Goal: Information Seeking & Learning: Learn about a topic

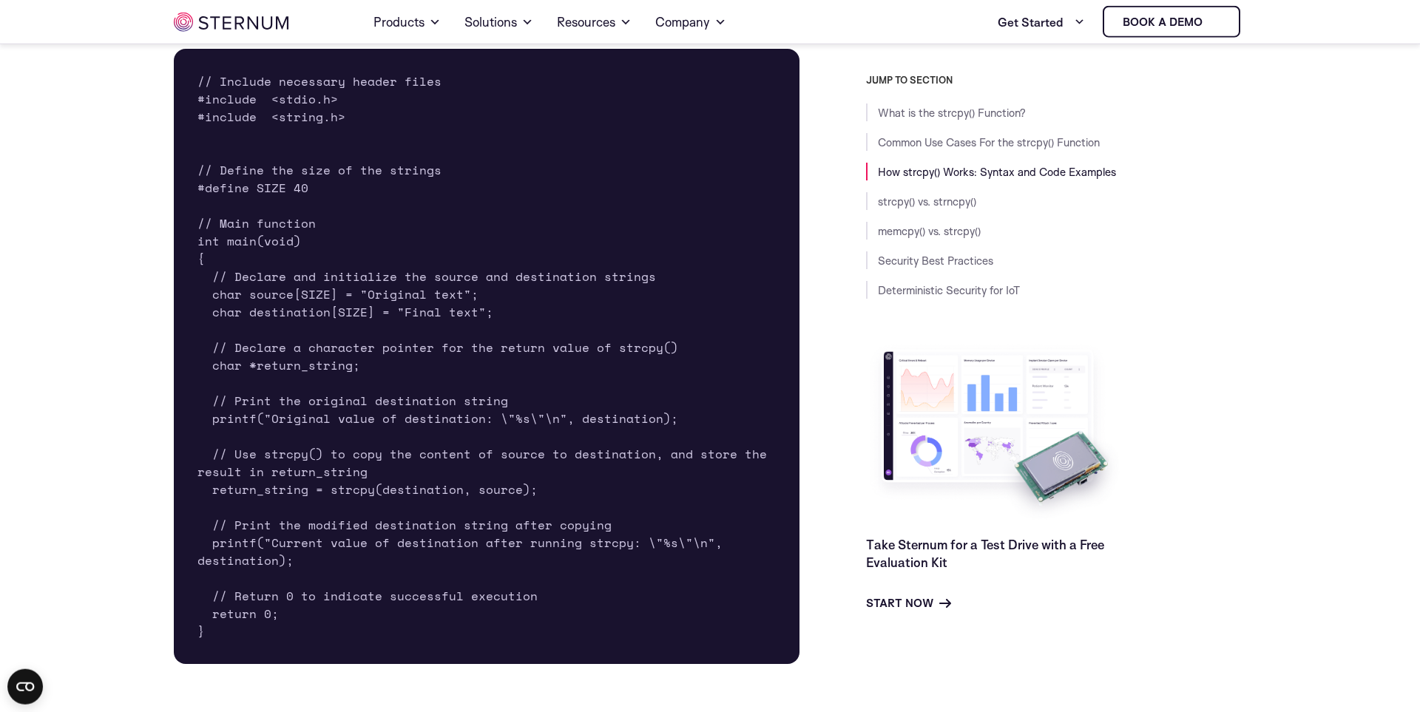
scroll to position [2081, 0]
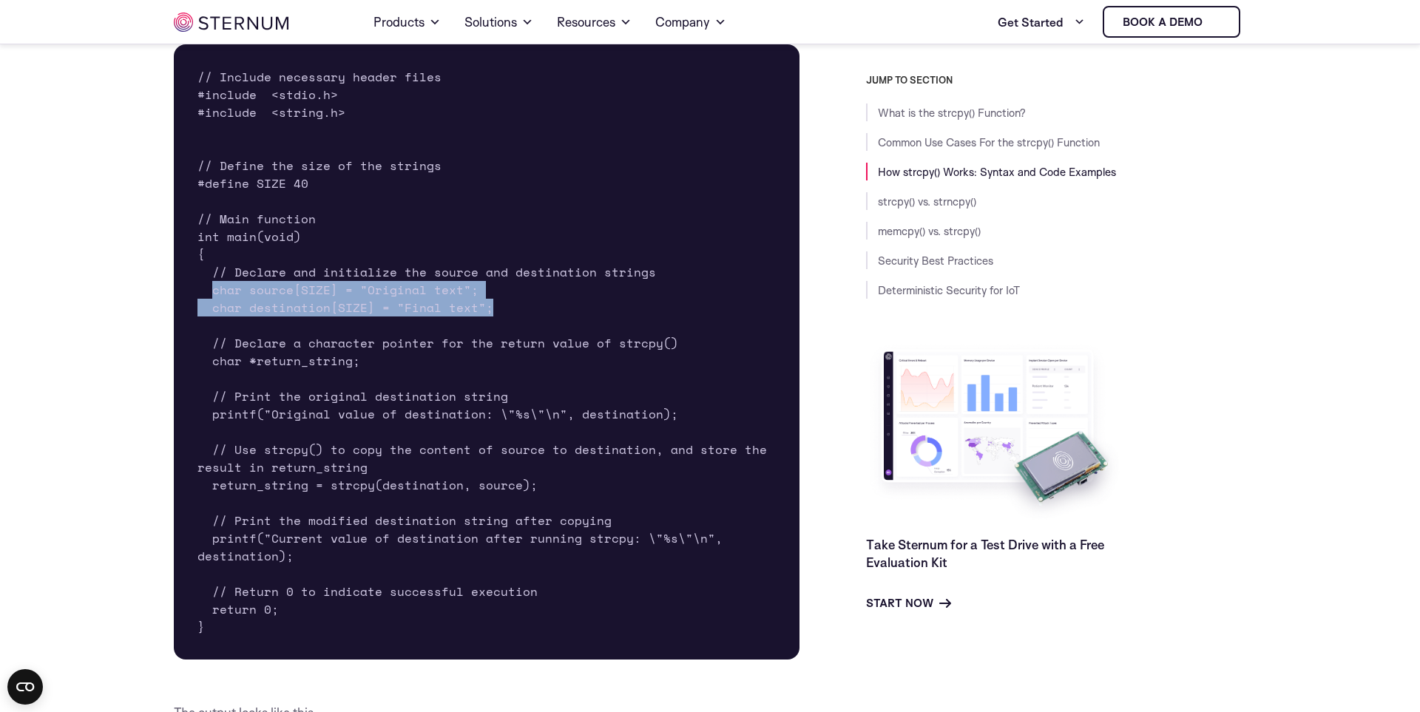
drag, startPoint x: 211, startPoint y: 292, endPoint x: 515, endPoint y: 303, distance: 304.1
click at [515, 303] on pre "// Include necessary header files #include <stdio.h> #include <string.h> // Def…" at bounding box center [487, 351] width 626 height 615
copy pre "char source[SIZE] = "Original text"; char destination[SIZE] = "Final text";"
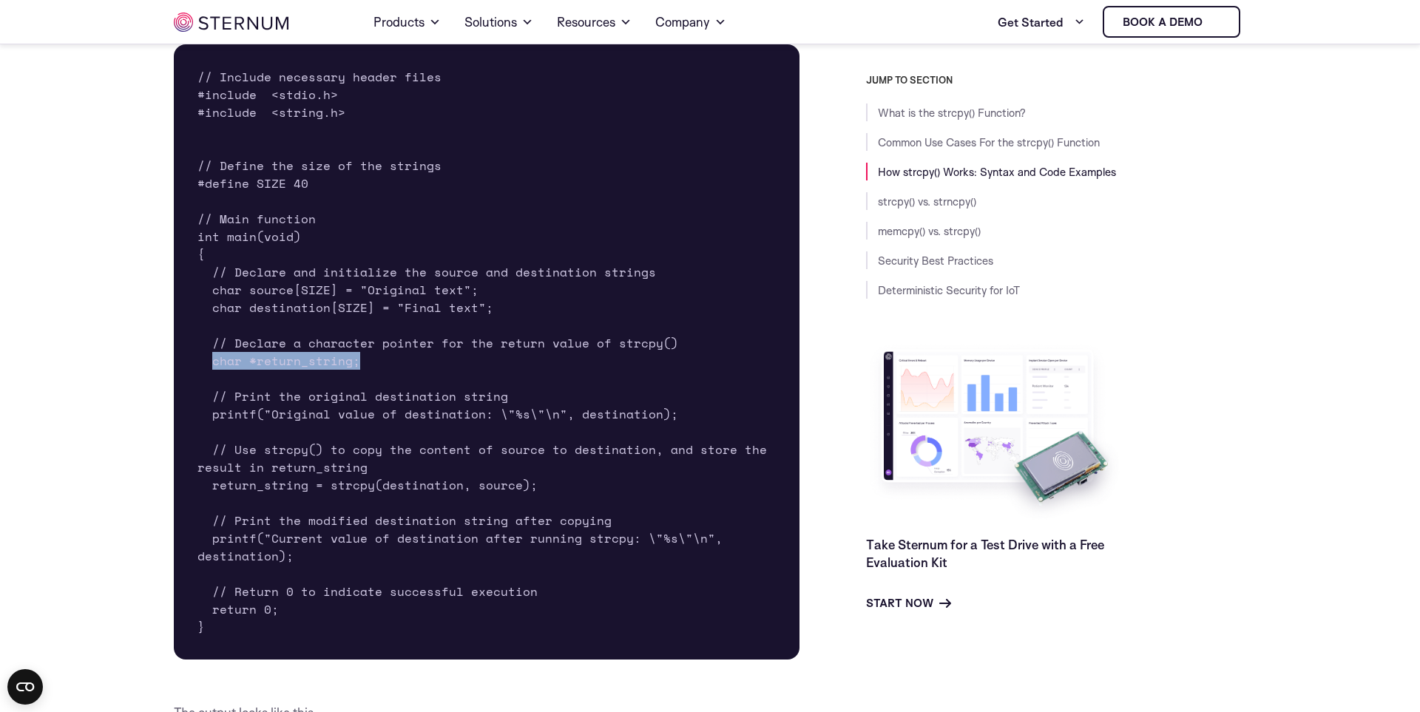
drag, startPoint x: 212, startPoint y: 362, endPoint x: 429, endPoint y: 361, distance: 216.6
click at [429, 361] on pre "// Include necessary header files #include <stdio.h> #include <string.h> // Def…" at bounding box center [487, 351] width 626 height 615
copy pre "char *return_string;"
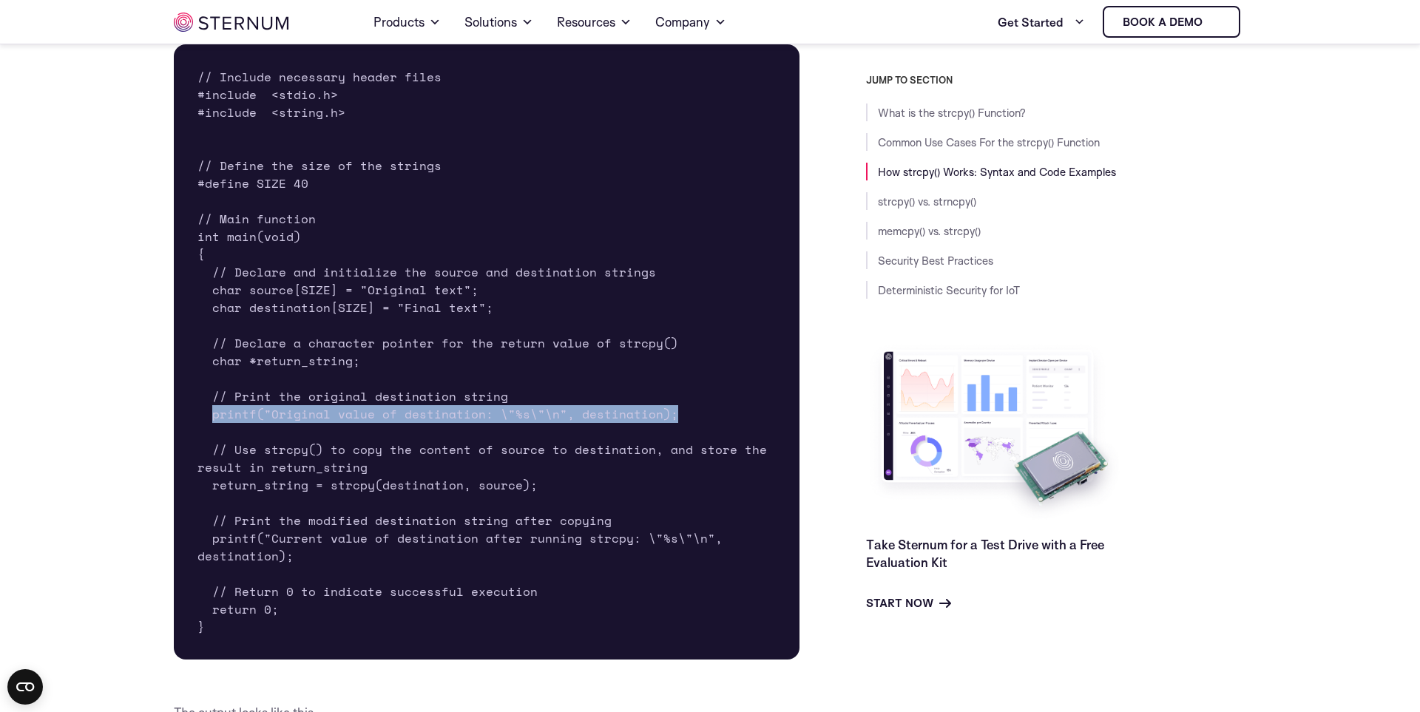
drag, startPoint x: 212, startPoint y: 415, endPoint x: 669, endPoint y: 418, distance: 456.9
click at [669, 418] on pre "// Include necessary header files #include <stdio.h> #include <string.h> // Def…" at bounding box center [487, 351] width 626 height 615
copy pre "printf("Original value of destination: \"%s\"\n", destination);"
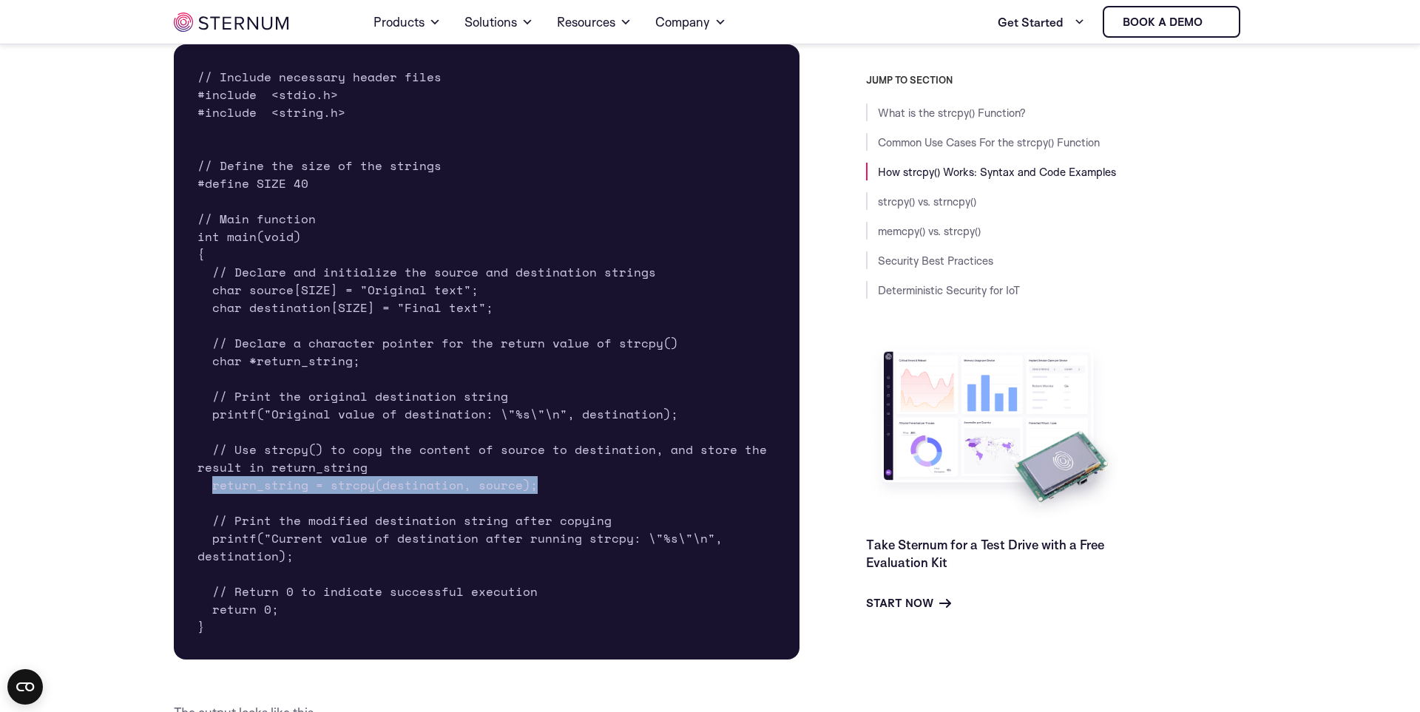
drag, startPoint x: 211, startPoint y: 489, endPoint x: 542, endPoint y: 485, distance: 330.5
click at [542, 485] on pre "// Include necessary header files #include <stdio.h> #include <string.h> // Def…" at bounding box center [487, 351] width 626 height 615
copy pre "return_string = strcpy(destination, source);"
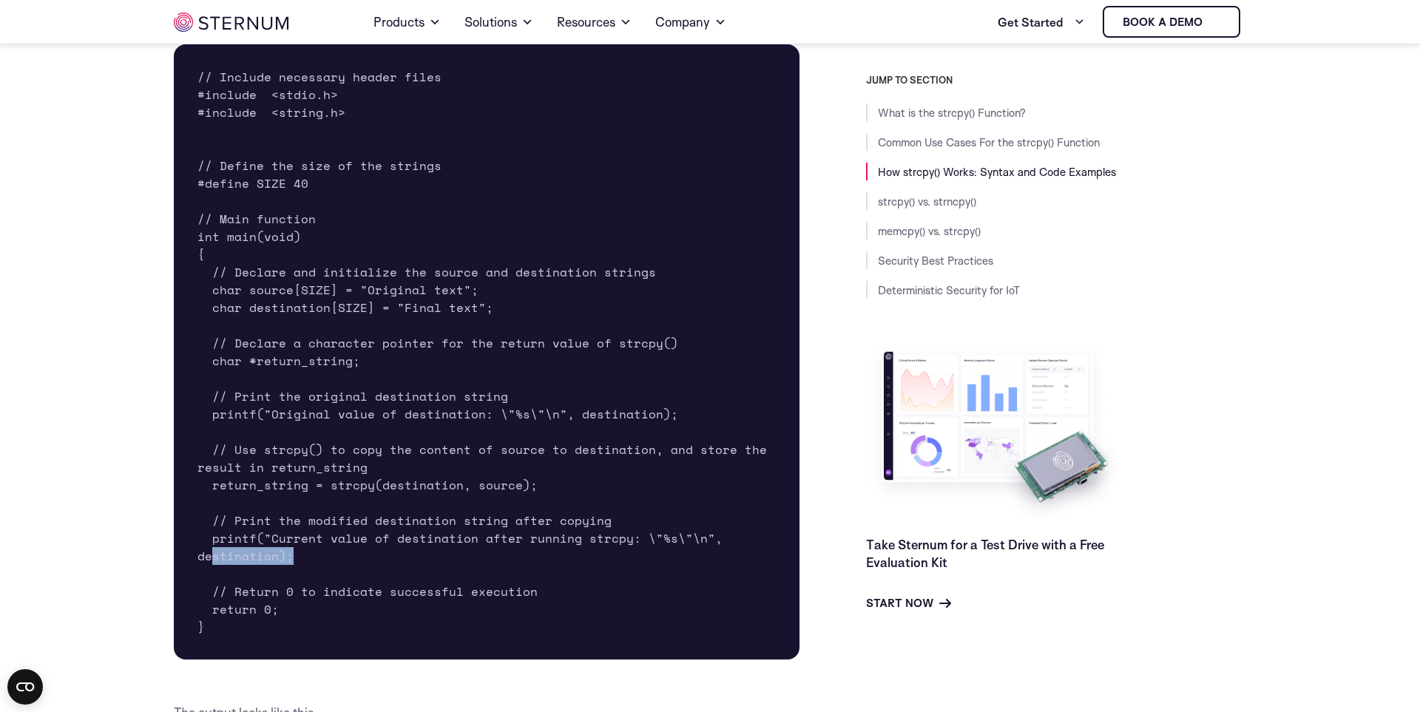
drag, startPoint x: 210, startPoint y: 547, endPoint x: 291, endPoint y: 556, distance: 81.8
click at [291, 556] on pre "// Include necessary header files #include <stdio.h> #include <string.h> // Def…" at bounding box center [487, 351] width 626 height 615
click at [291, 557] on pre "// Include necessary header files #include <stdio.h> #include <string.h> // Def…" at bounding box center [487, 351] width 626 height 615
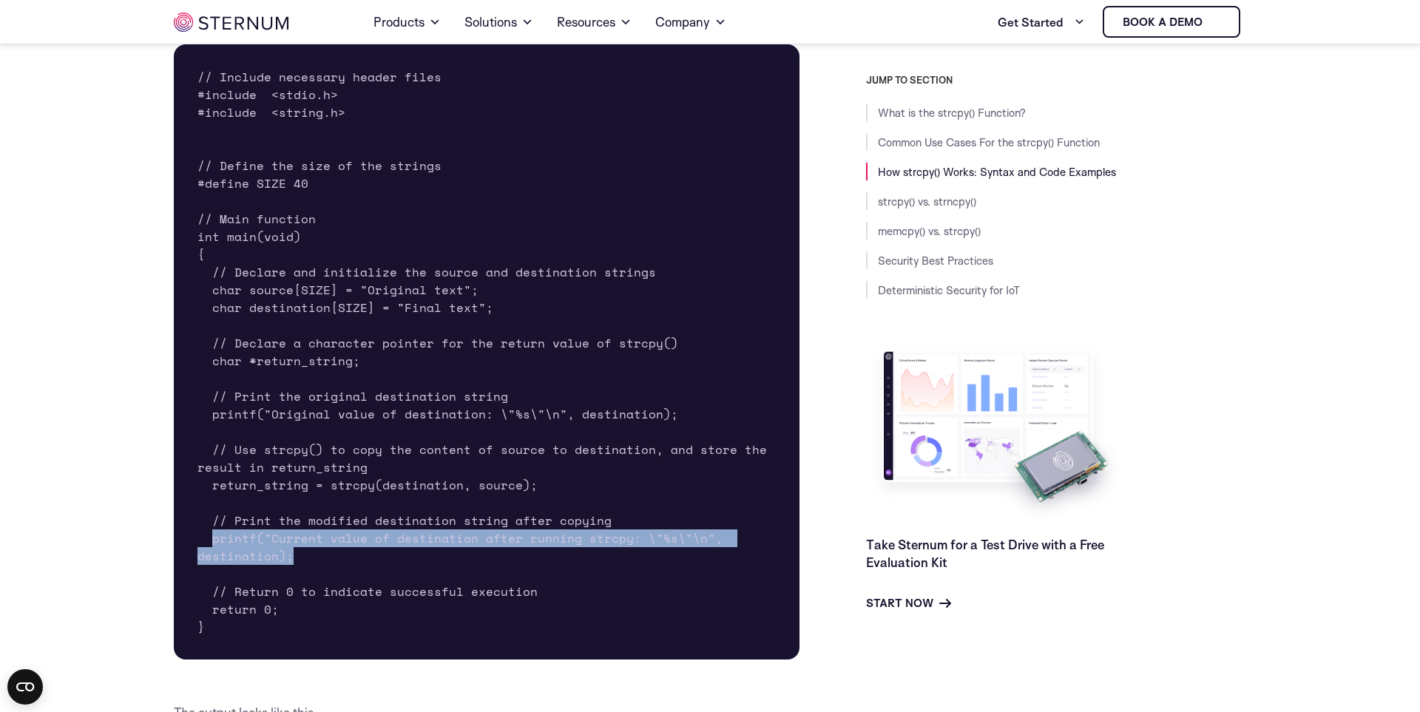
drag, startPoint x: 294, startPoint y: 557, endPoint x: 210, endPoint y: 543, distance: 84.6
click at [210, 543] on pre "// Include necessary header files #include <stdio.h> #include <string.h> // Def…" at bounding box center [487, 351] width 626 height 615
copy pre "printf("Current value of destination after running strcpy: \"%s\"\n", destinati…"
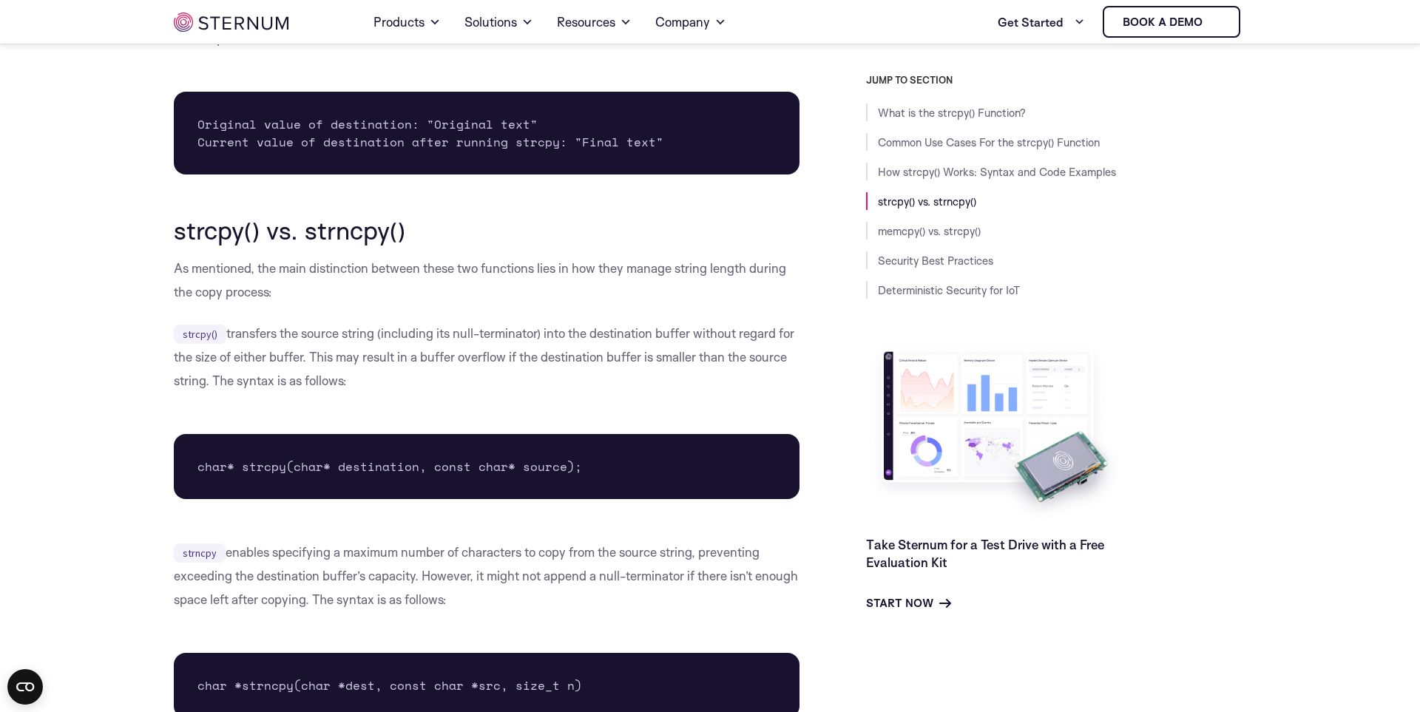
scroll to position [2839, 0]
